Goal: Check status

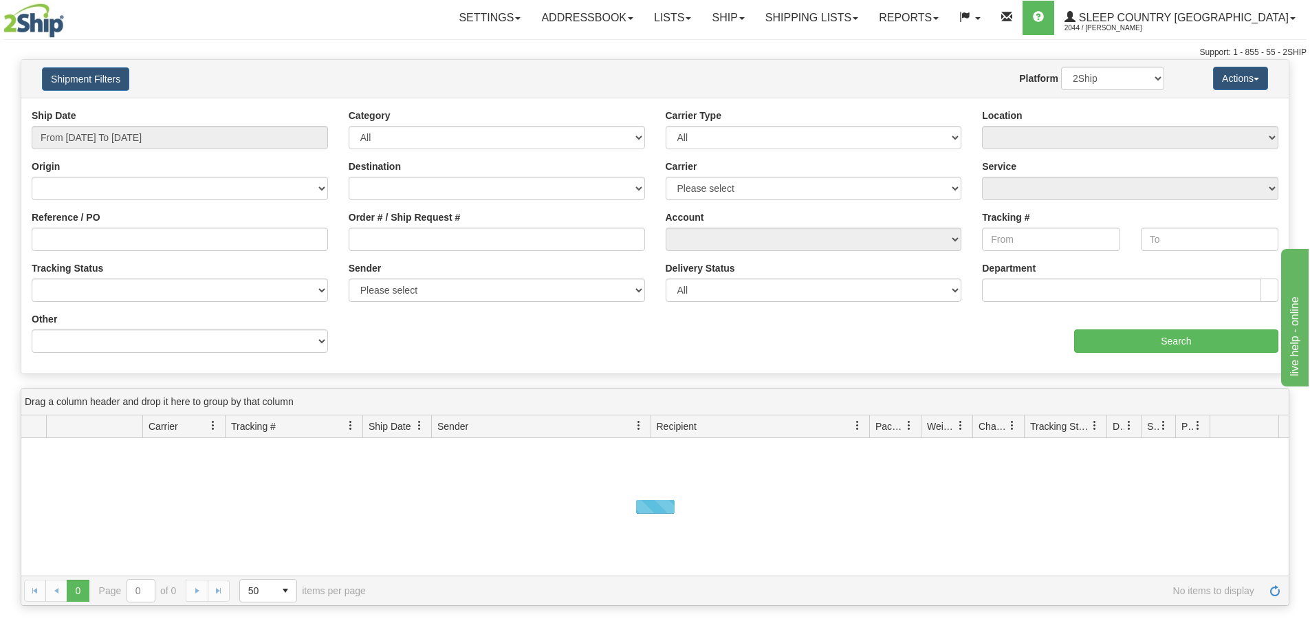
click at [137, 149] on div "Ship Date From [DATE] To [DATE]" at bounding box center [179, 134] width 317 height 51
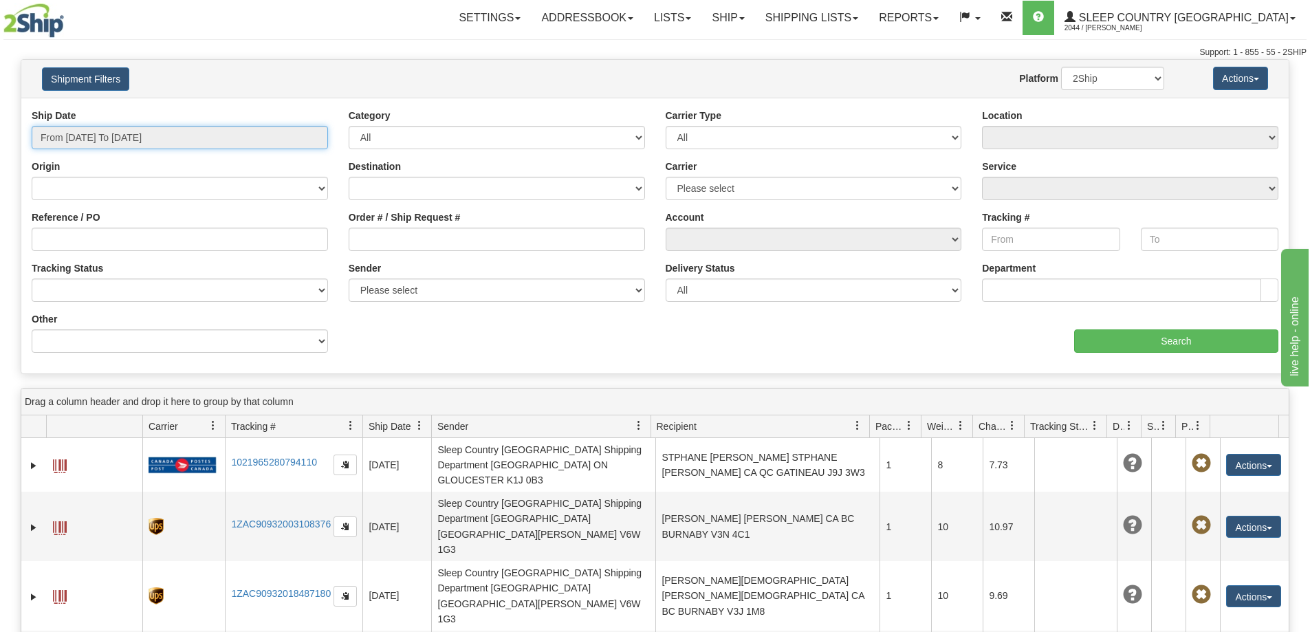
click at [146, 144] on input "From [DATE] To [DATE]" at bounding box center [180, 137] width 296 height 23
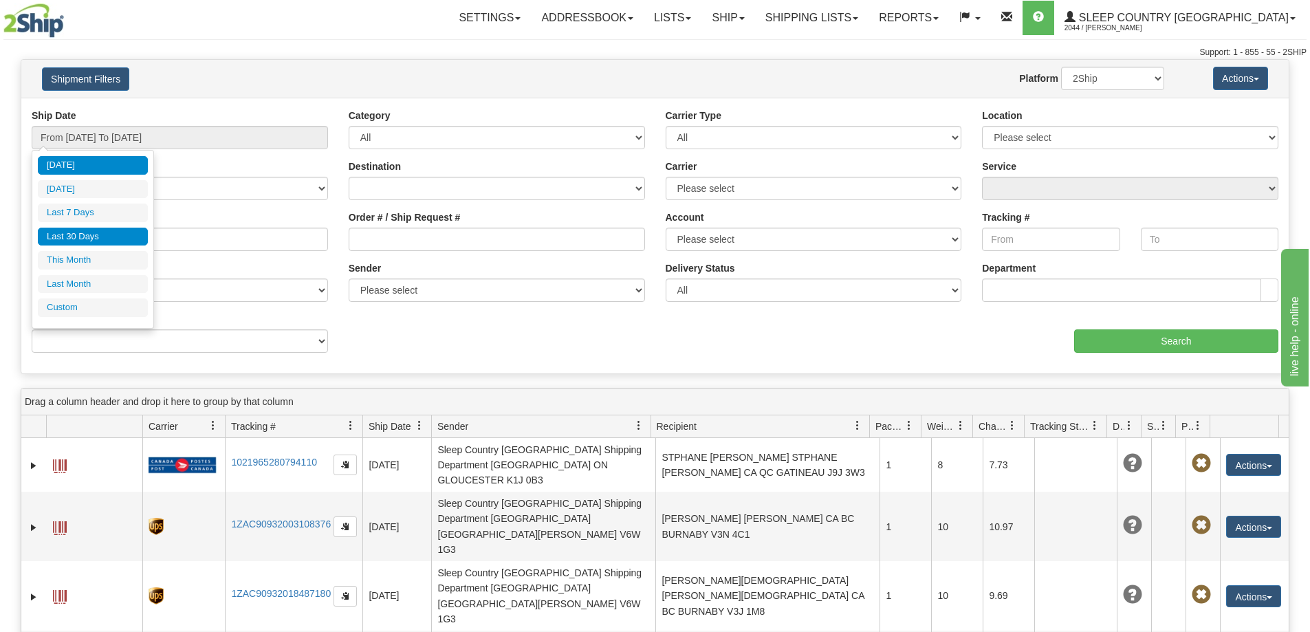
click at [100, 238] on li "Last 30 Days" at bounding box center [93, 237] width 110 height 19
type input "From [DATE] To [DATE]"
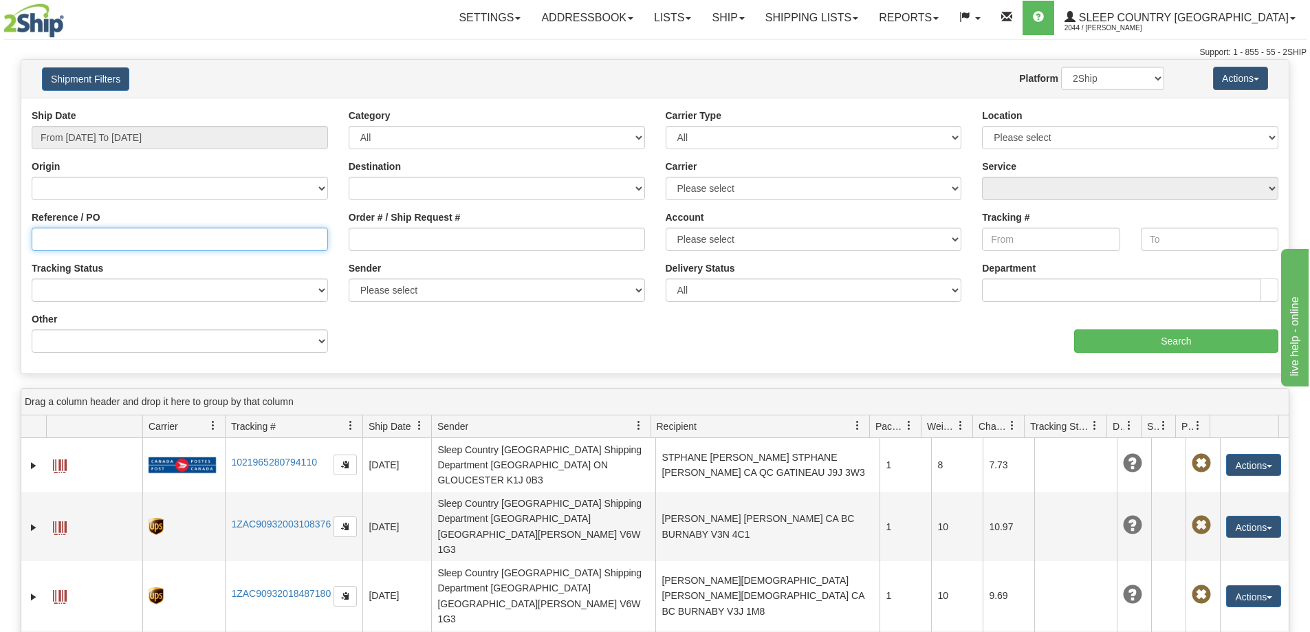
click at [131, 238] on input "Reference / PO" at bounding box center [180, 239] width 296 height 23
paste input "139I052957"
type input "139I052957"
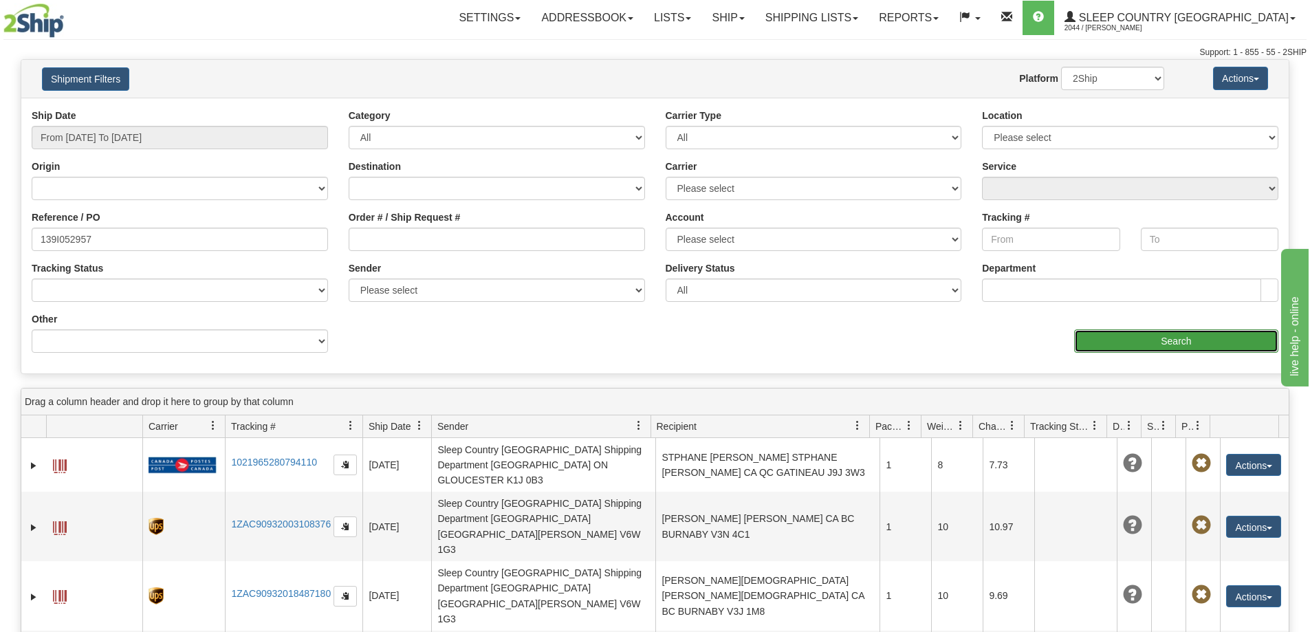
click at [1128, 341] on input "Search" at bounding box center [1176, 340] width 204 height 23
